Goal: Task Accomplishment & Management: Manage account settings

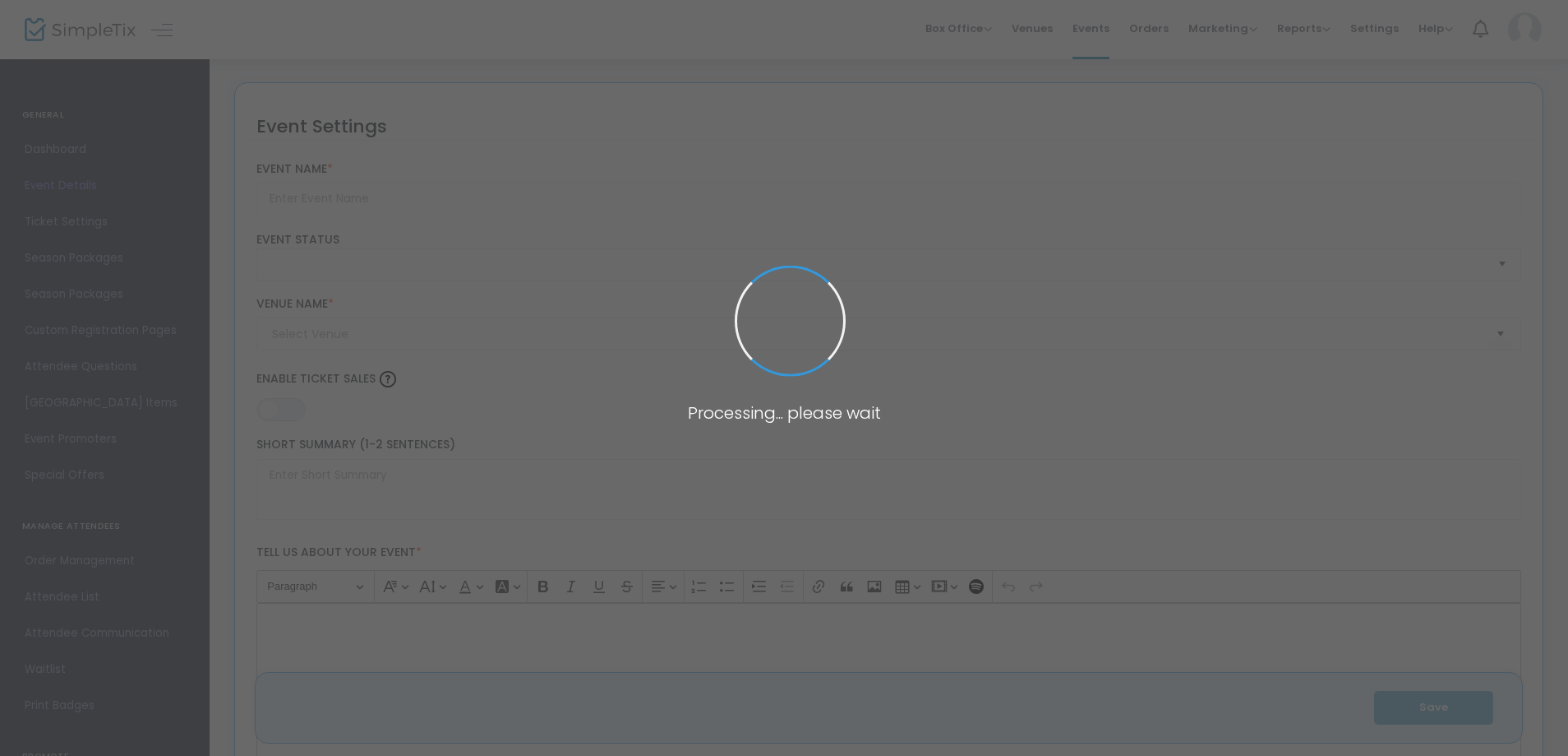
type input "Pollywog Station Lavender Farm Tour Ticket"
type textarea "Embark on a sensory journey through our enchanting lavender farm nestled in the…"
type input "Buy Tickets"
type input "Pollywog Station [GEOGRAPHIC_DATA]"
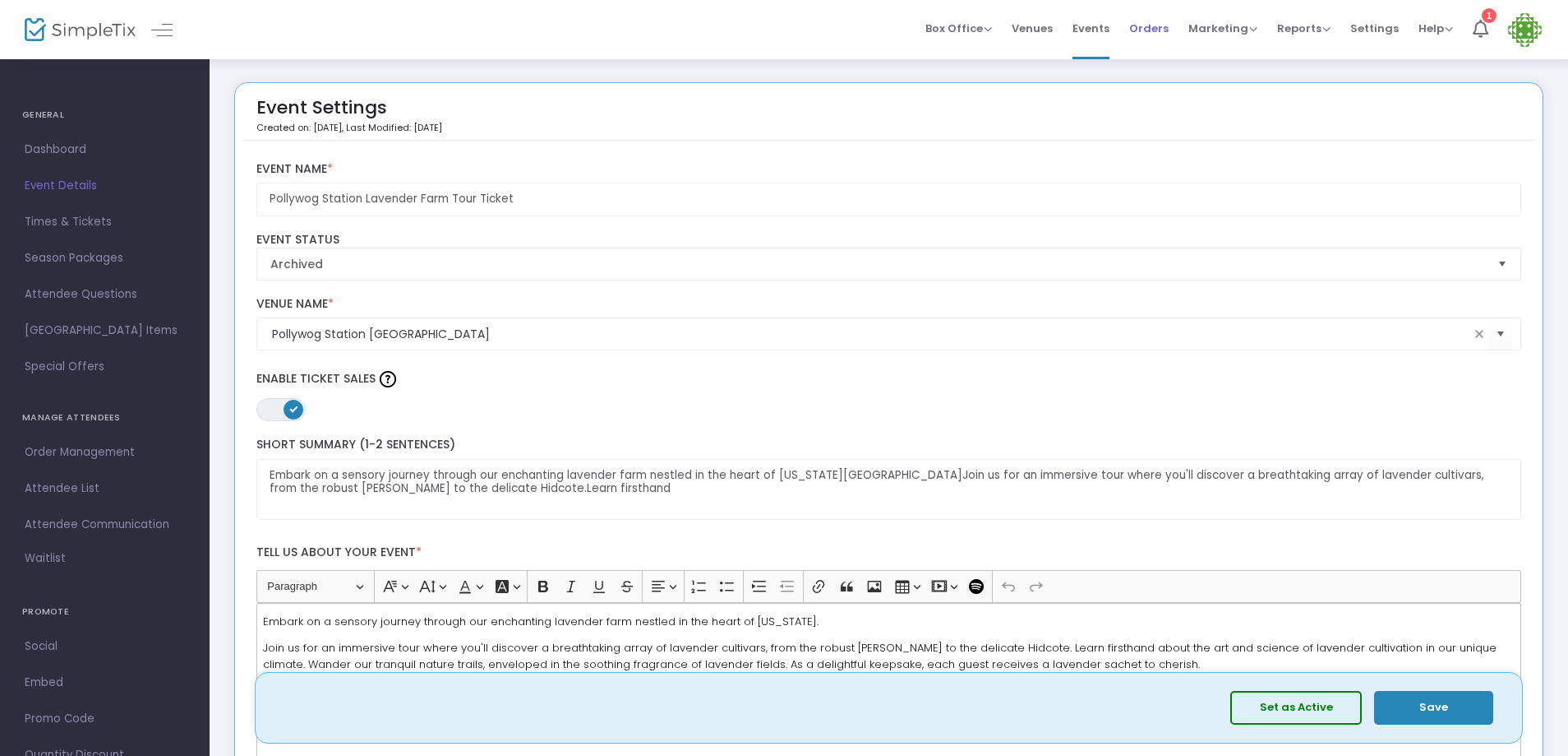
click at [1150, 29] on span "Orders" at bounding box center [1149, 29] width 40 height 42
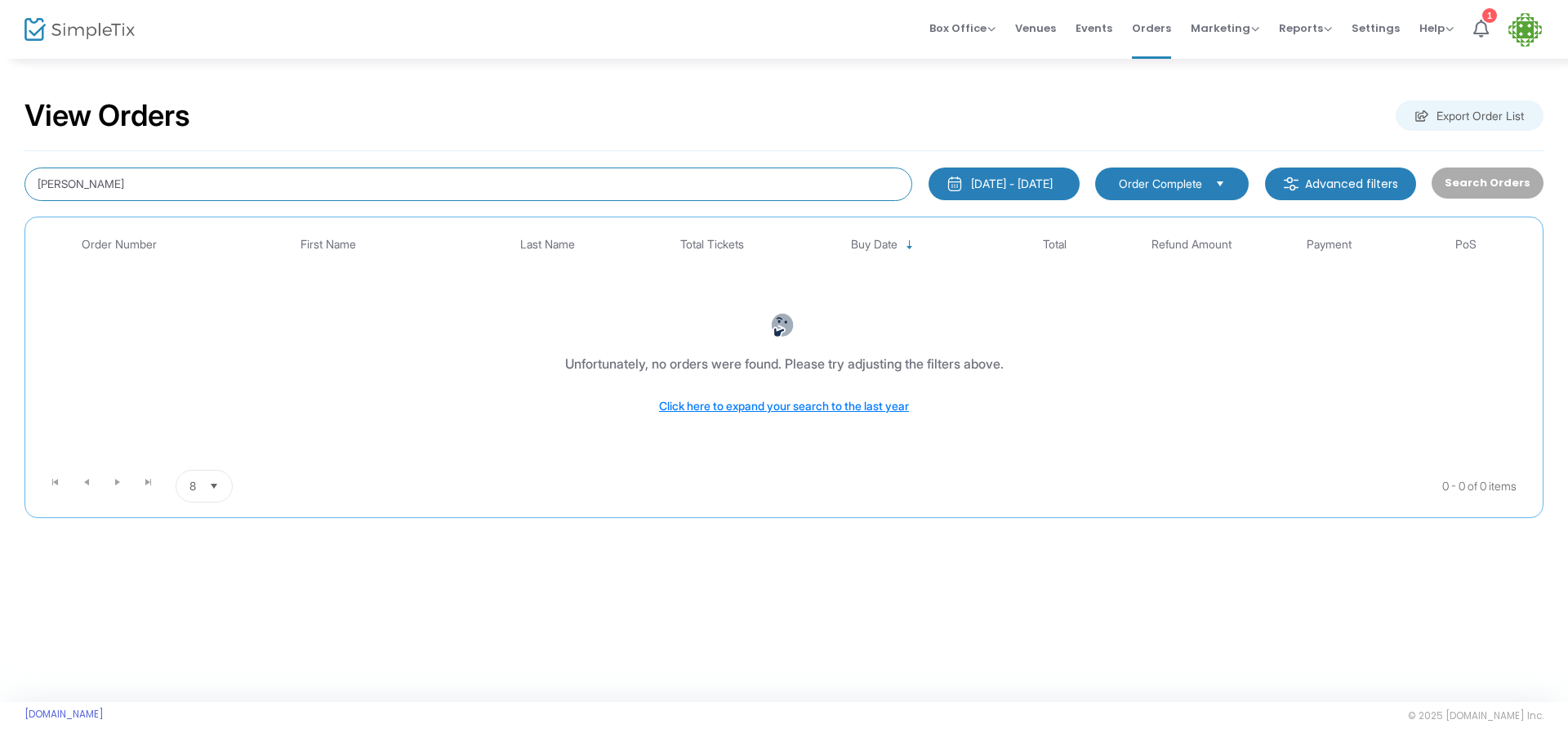
click at [80, 175] on input "[PERSON_NAME]" at bounding box center [468, 184] width 887 height 34
click at [103, 188] on input "[PERSON_NAME]" at bounding box center [468, 184] width 887 height 34
type input "k"
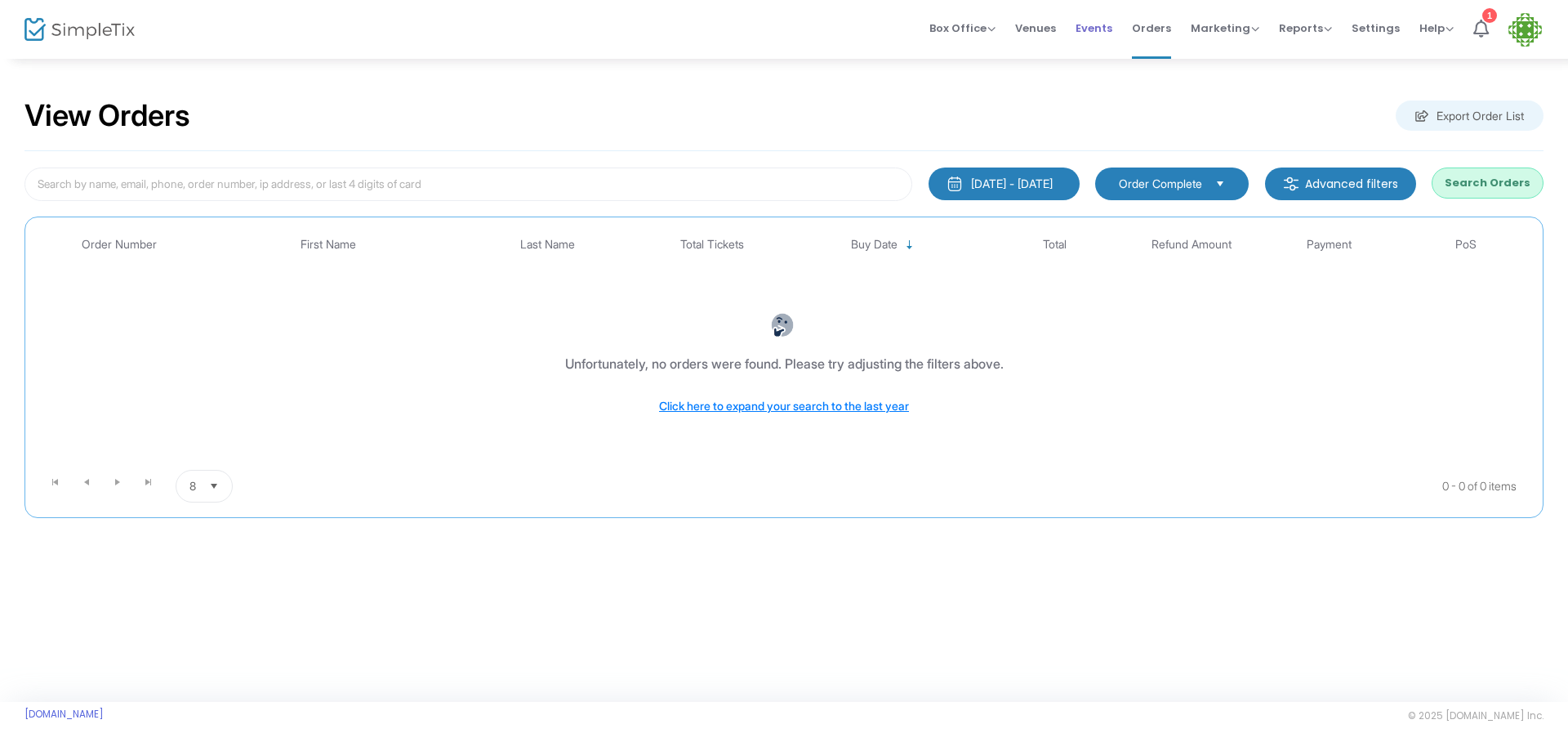
click at [1107, 24] on span "Events" at bounding box center [1094, 28] width 37 height 42
